Goal: Information Seeking & Learning: Learn about a topic

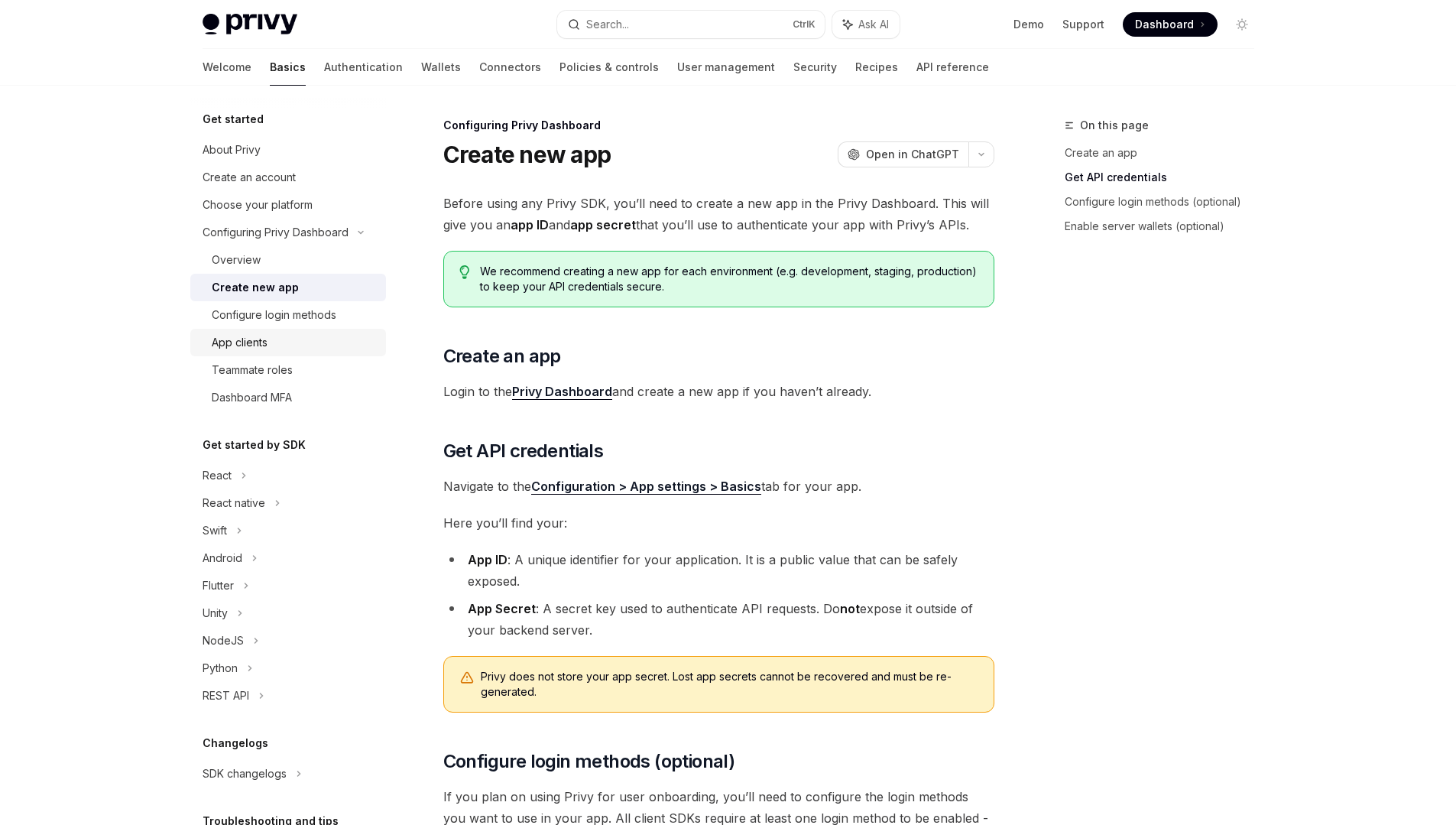
scroll to position [405, 0]
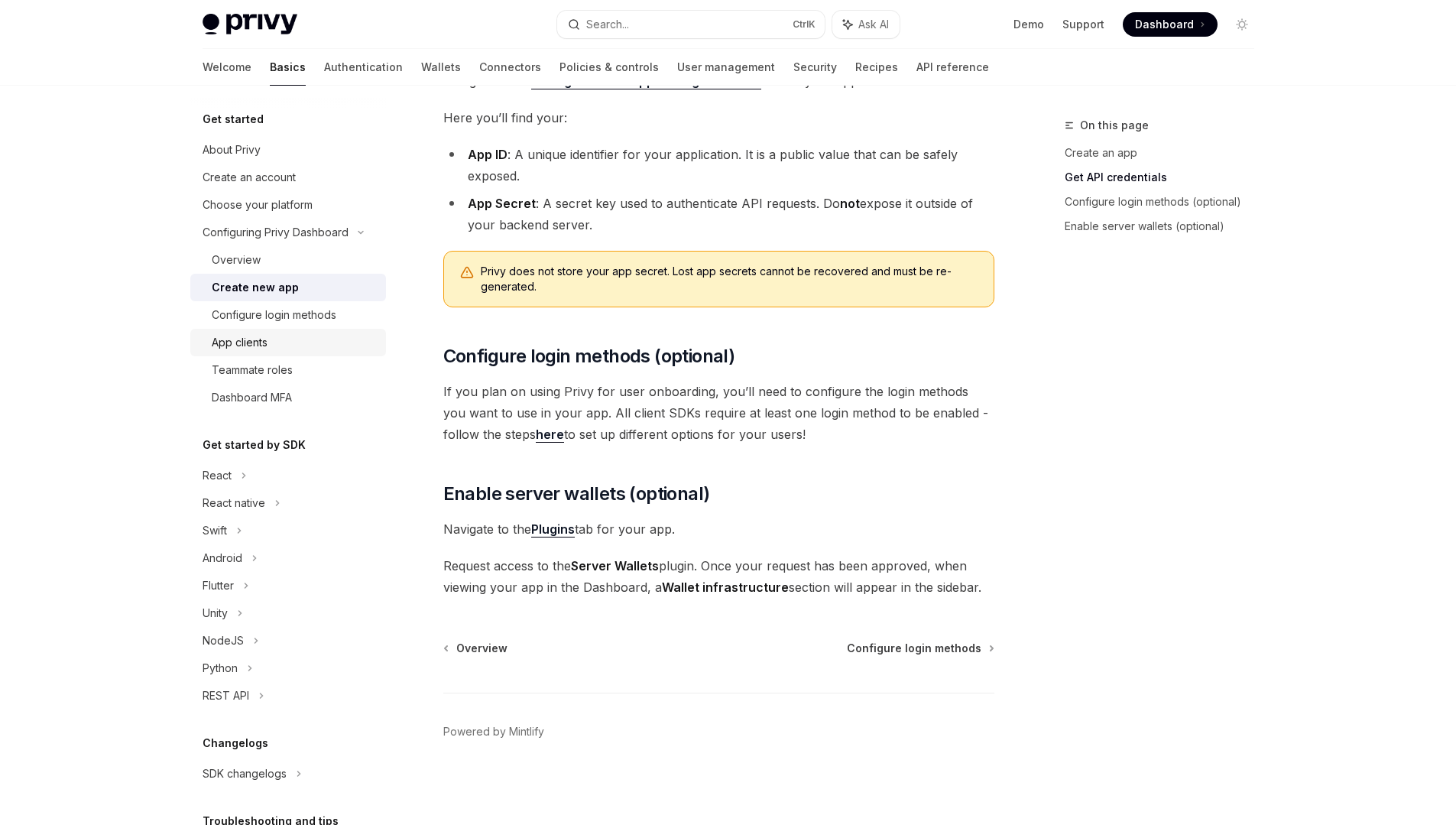
click at [276, 336] on div "App clients" at bounding box center [294, 343] width 165 height 19
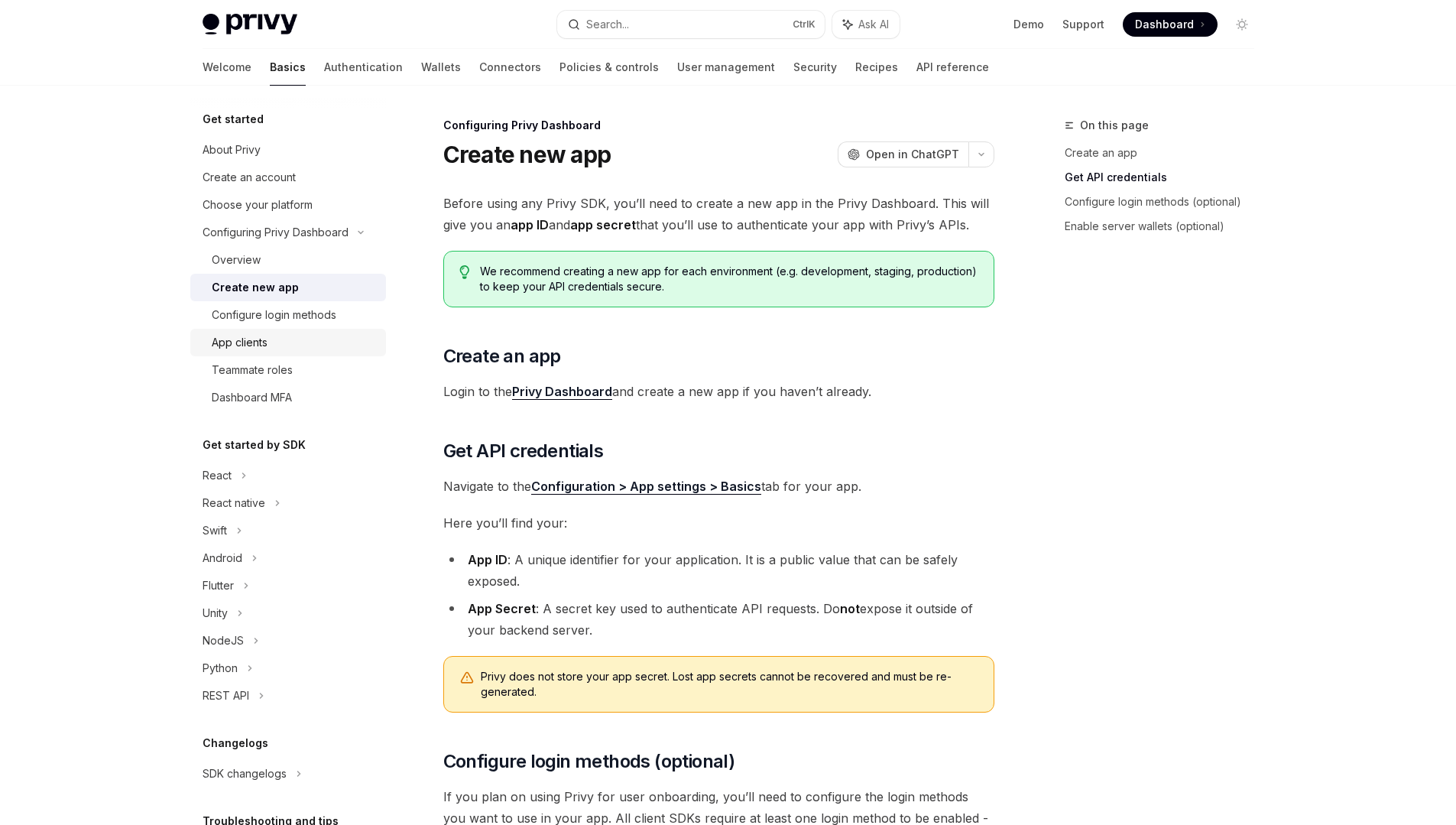
type textarea "*"
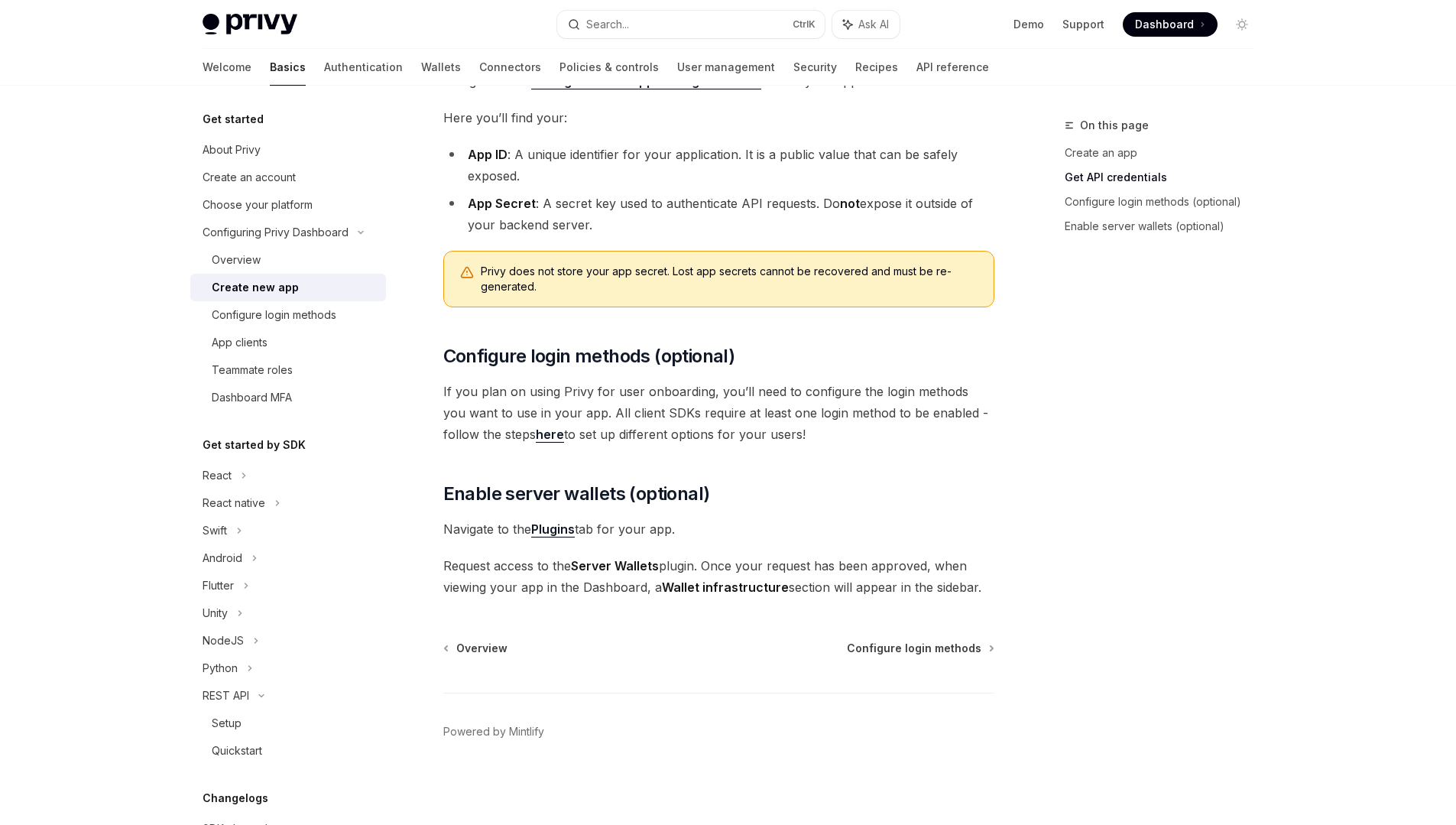
scroll to position [457, 0]
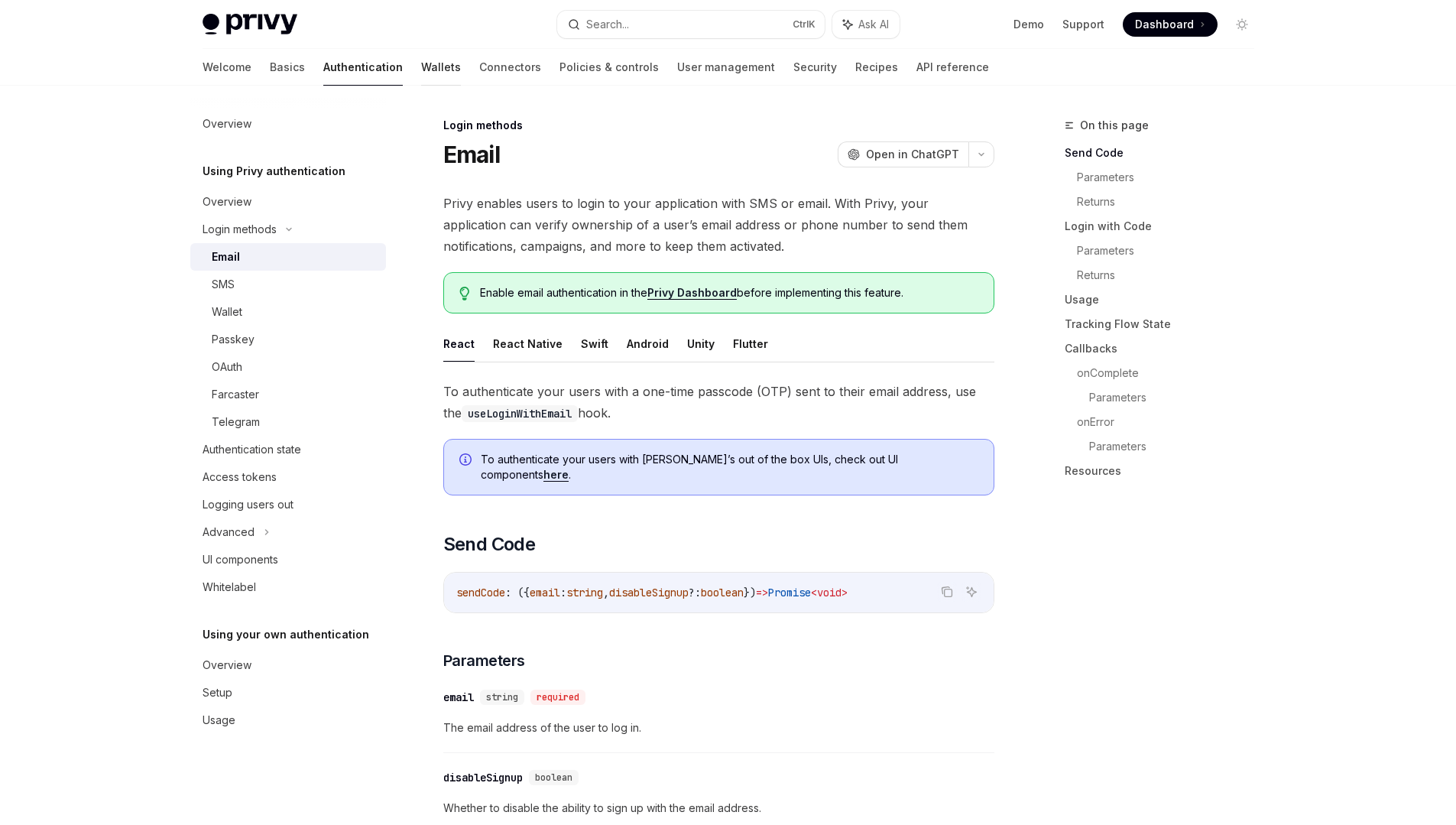
click at [421, 67] on link "Wallets" at bounding box center [441, 67] width 40 height 37
type textarea "*"
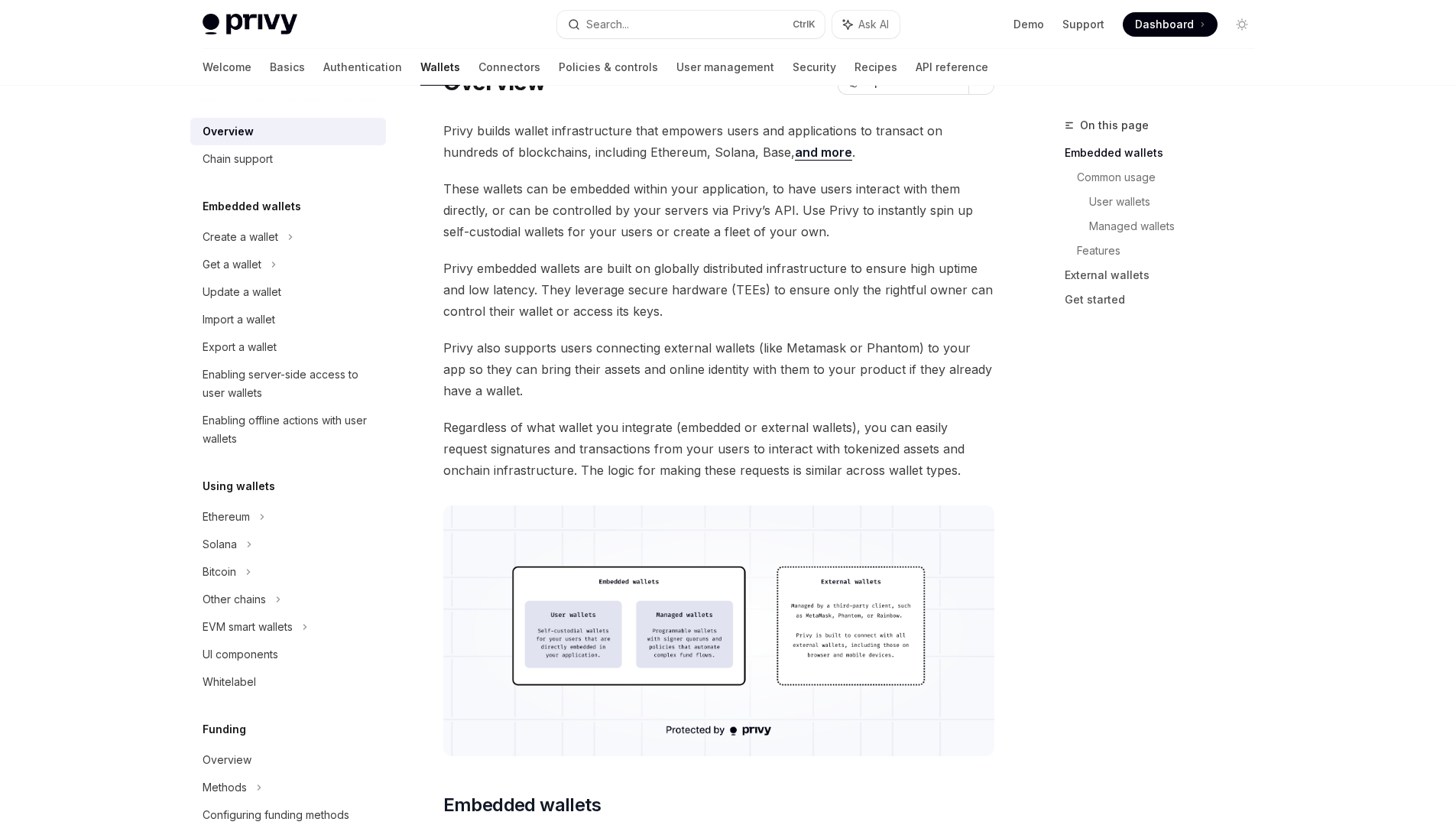
scroll to position [183, 0]
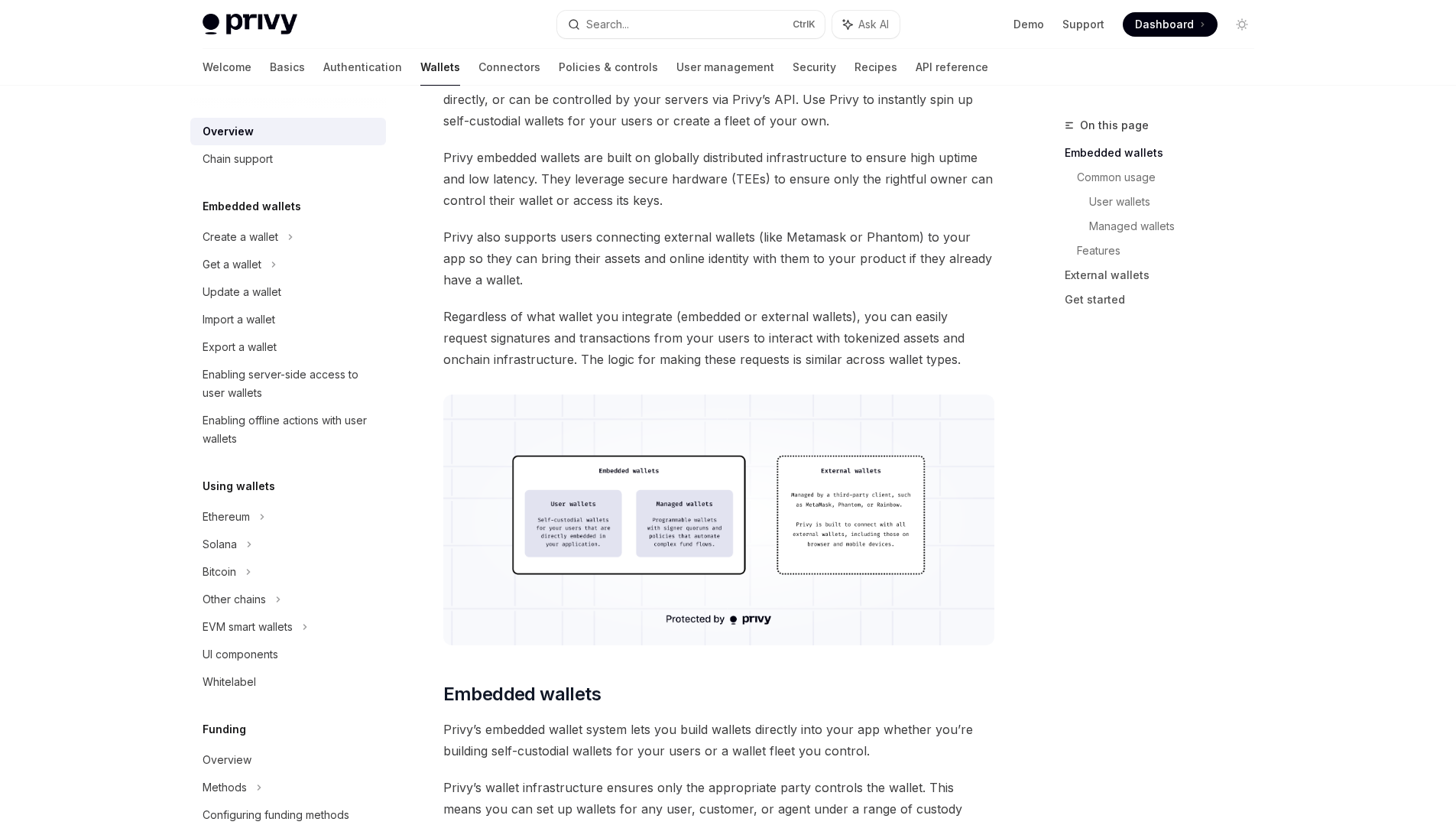
click at [624, 521] on img at bounding box center [719, 520] width 551 height 251
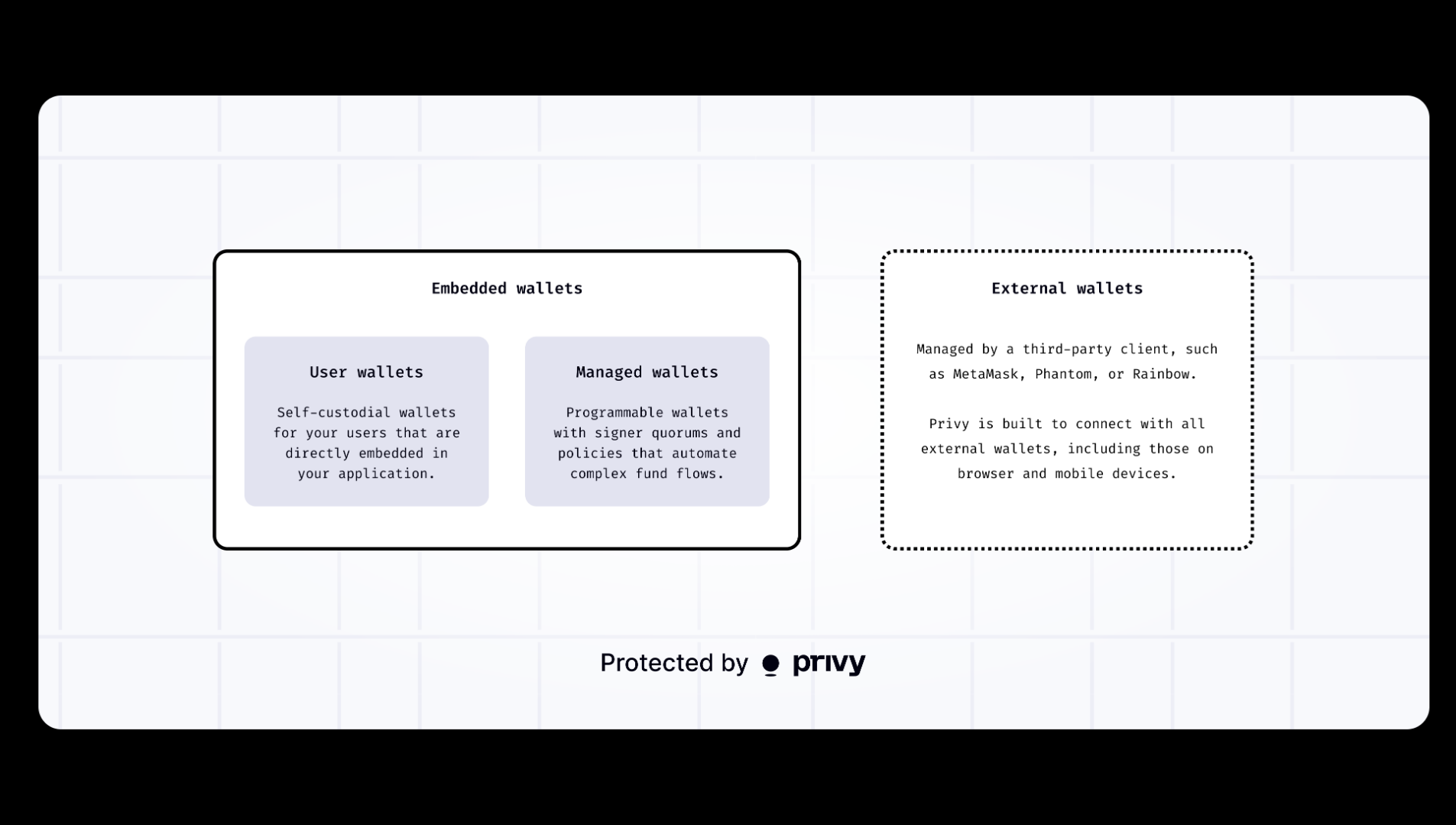
click at [860, 69] on div at bounding box center [728, 412] width 1456 height 825
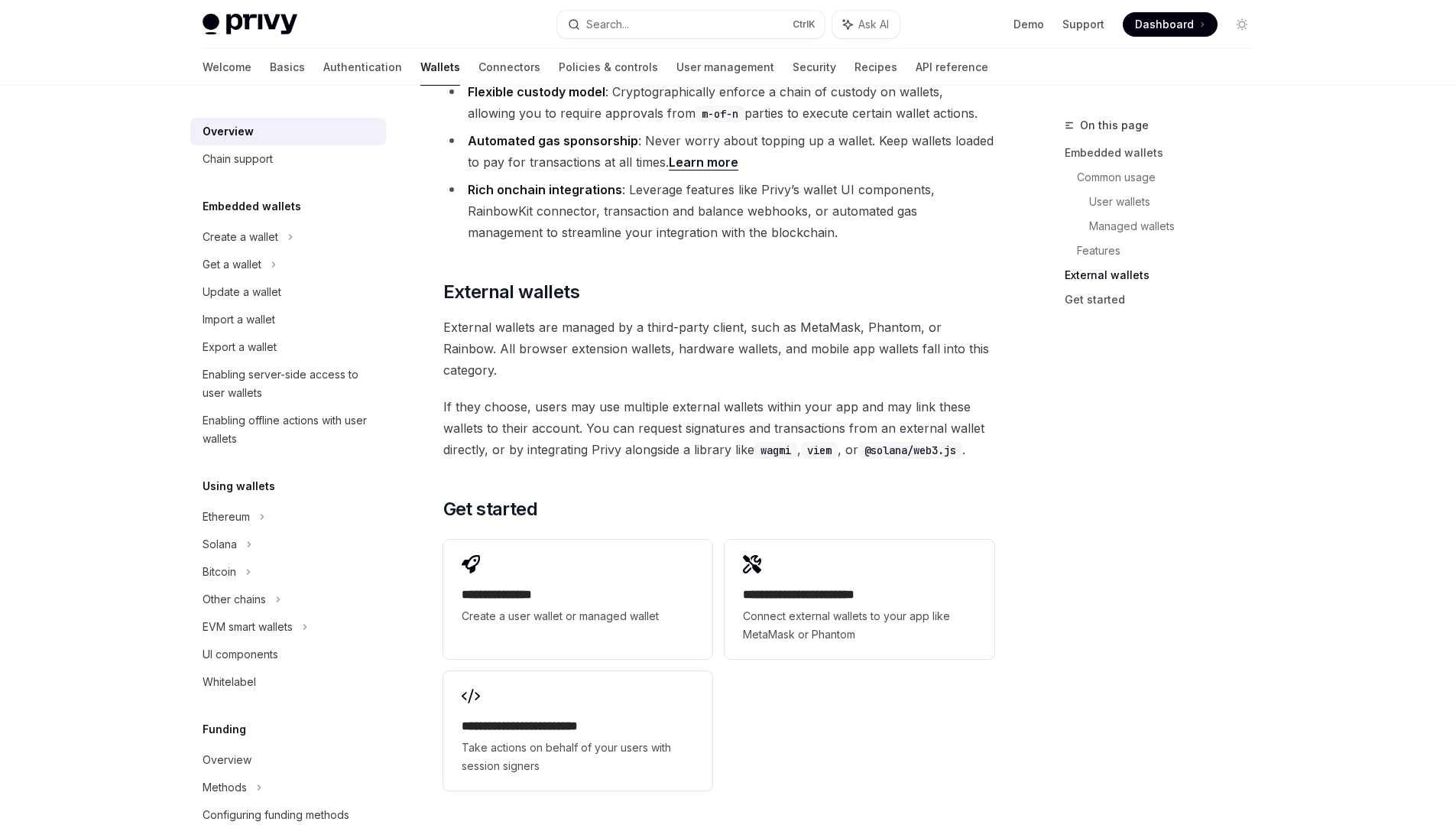
scroll to position [2111, 0]
